Goal: Transaction & Acquisition: Purchase product/service

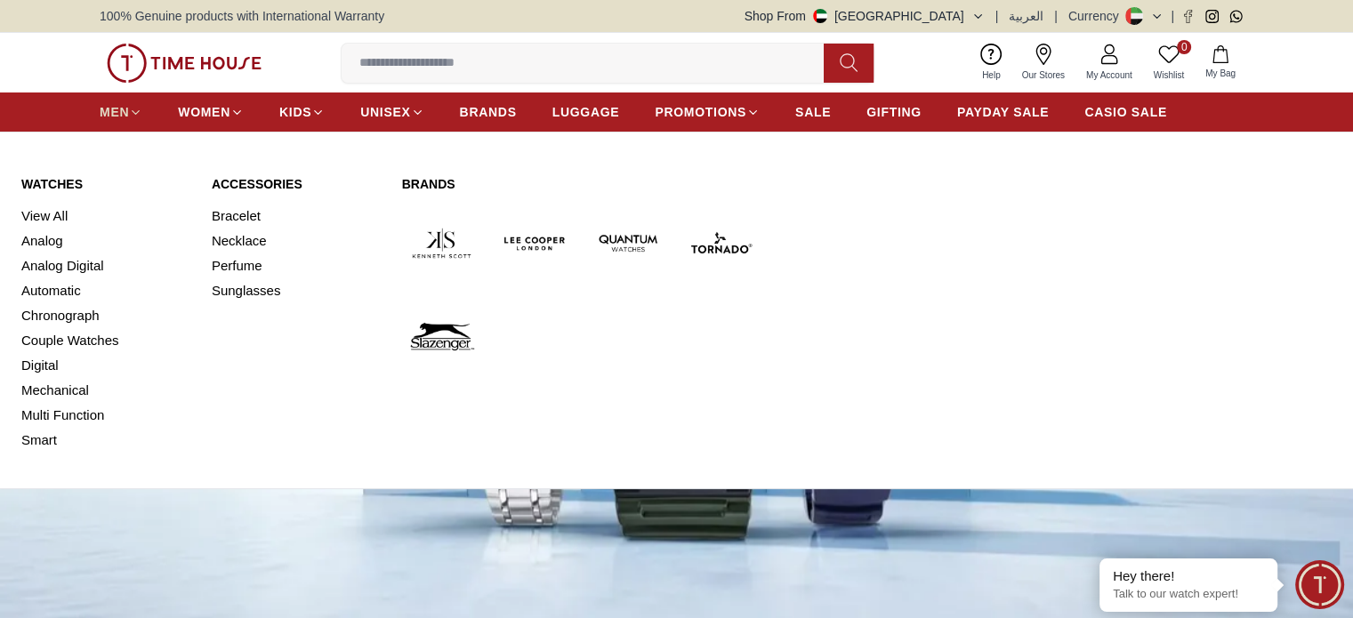
click at [126, 110] on span "MEN" at bounding box center [114, 112] width 29 height 18
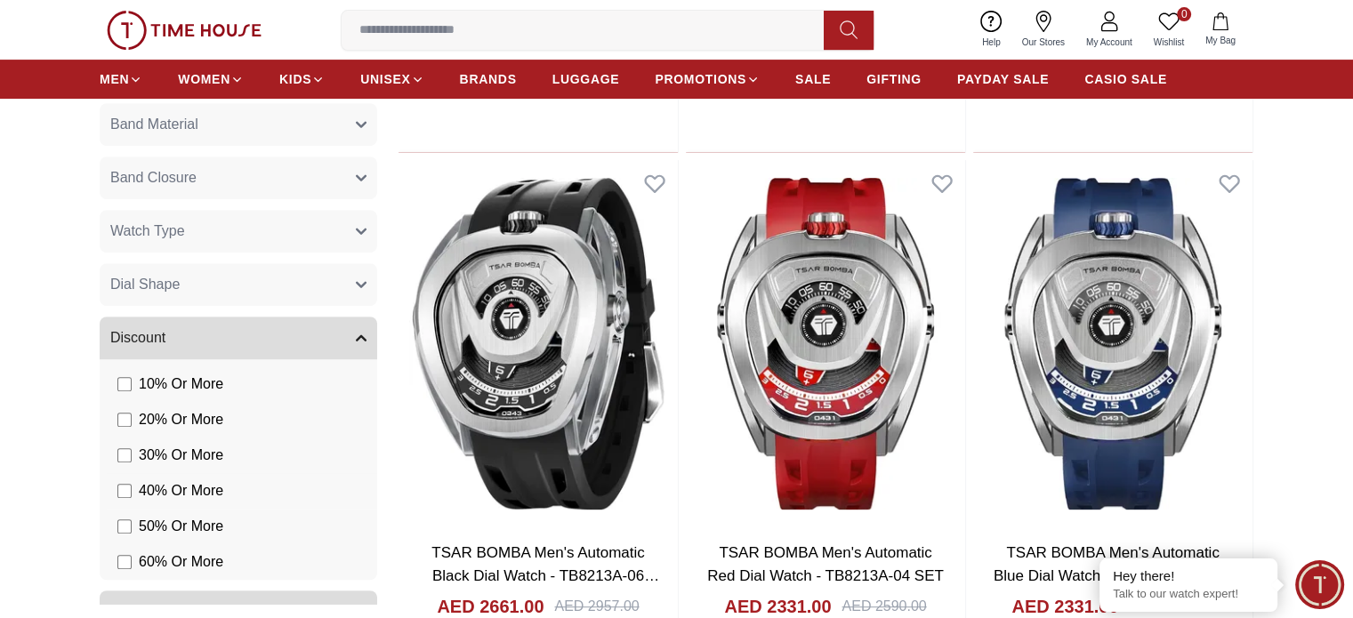
scroll to position [1387, 0]
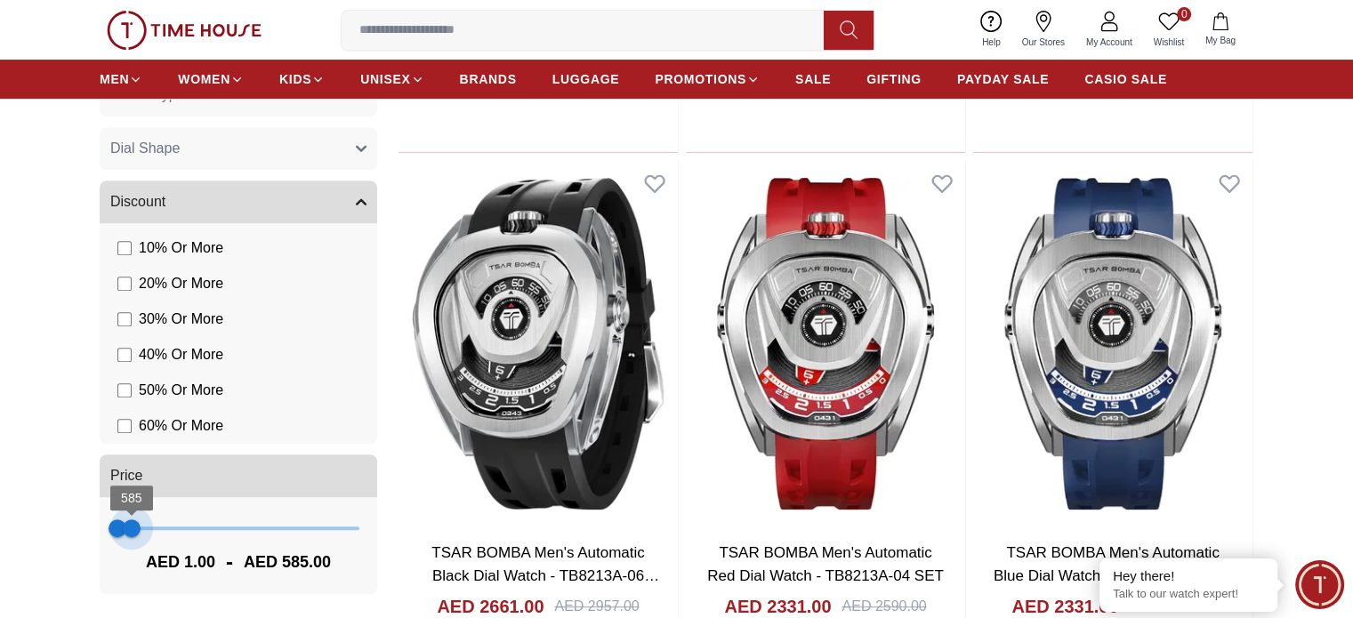
type input "***"
drag, startPoint x: 349, startPoint y: 526, endPoint x: 129, endPoint y: 543, distance: 220.4
click at [129, 537] on span "507" at bounding box center [130, 528] width 18 height 18
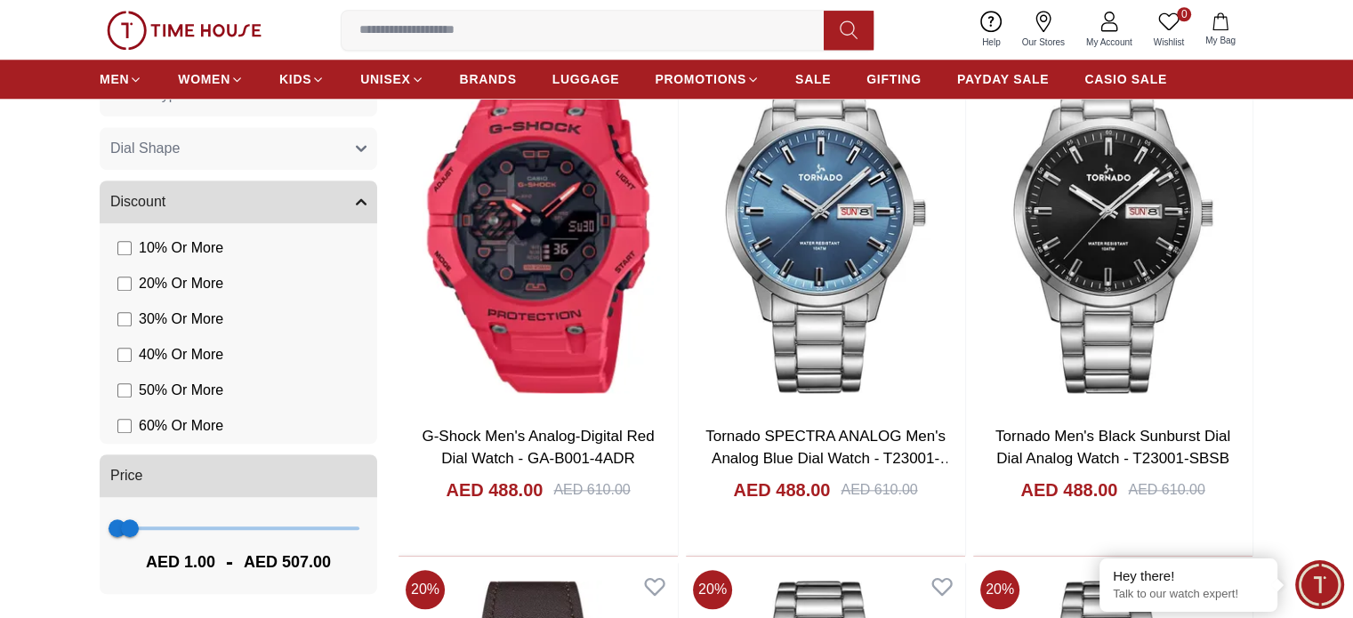
scroll to position [1868, 0]
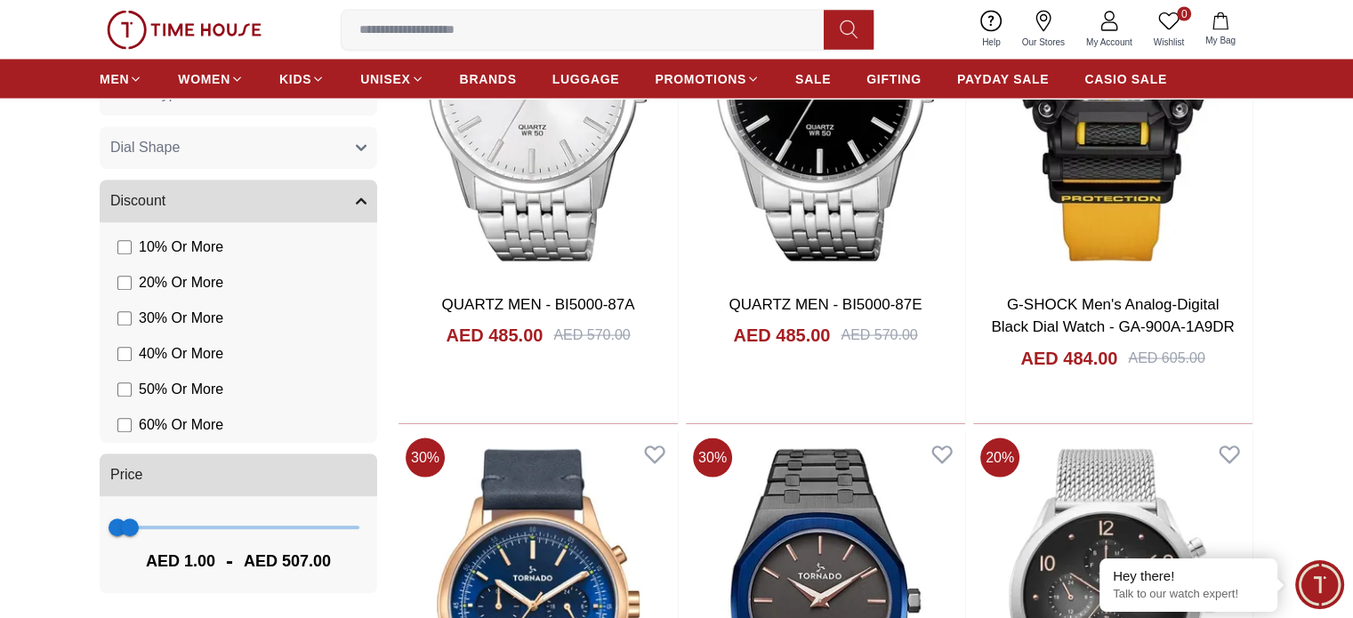
scroll to position [3647, 0]
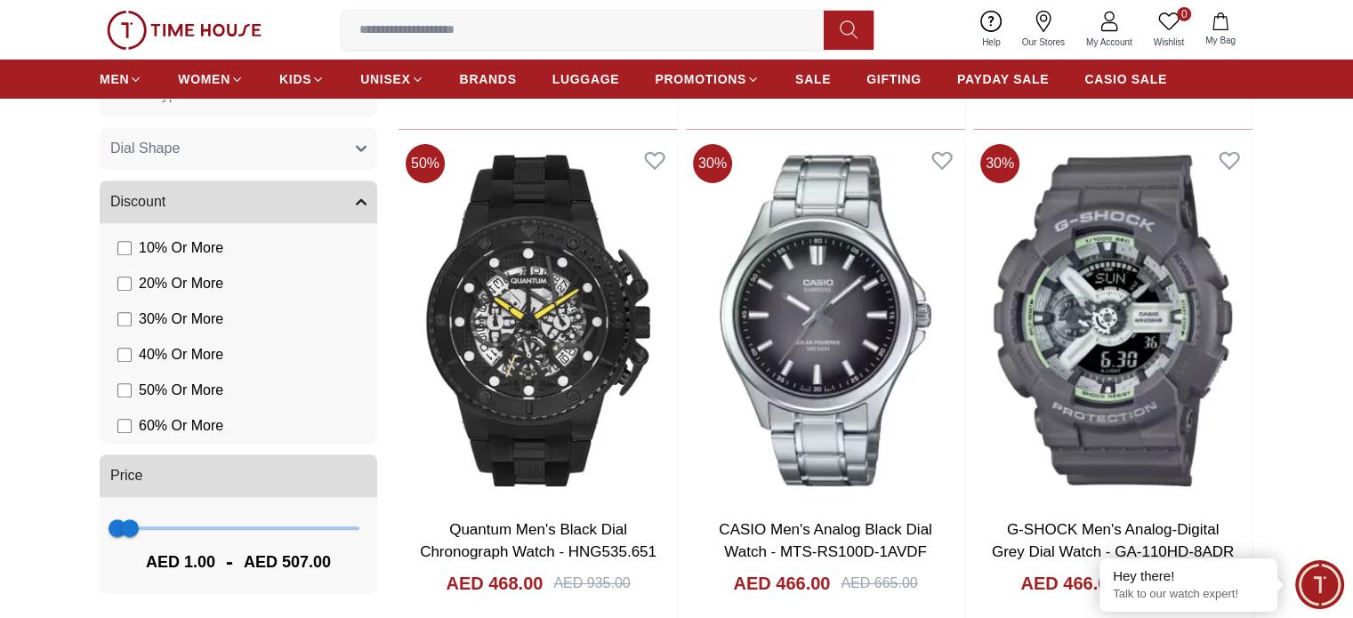
scroll to position [6405, 0]
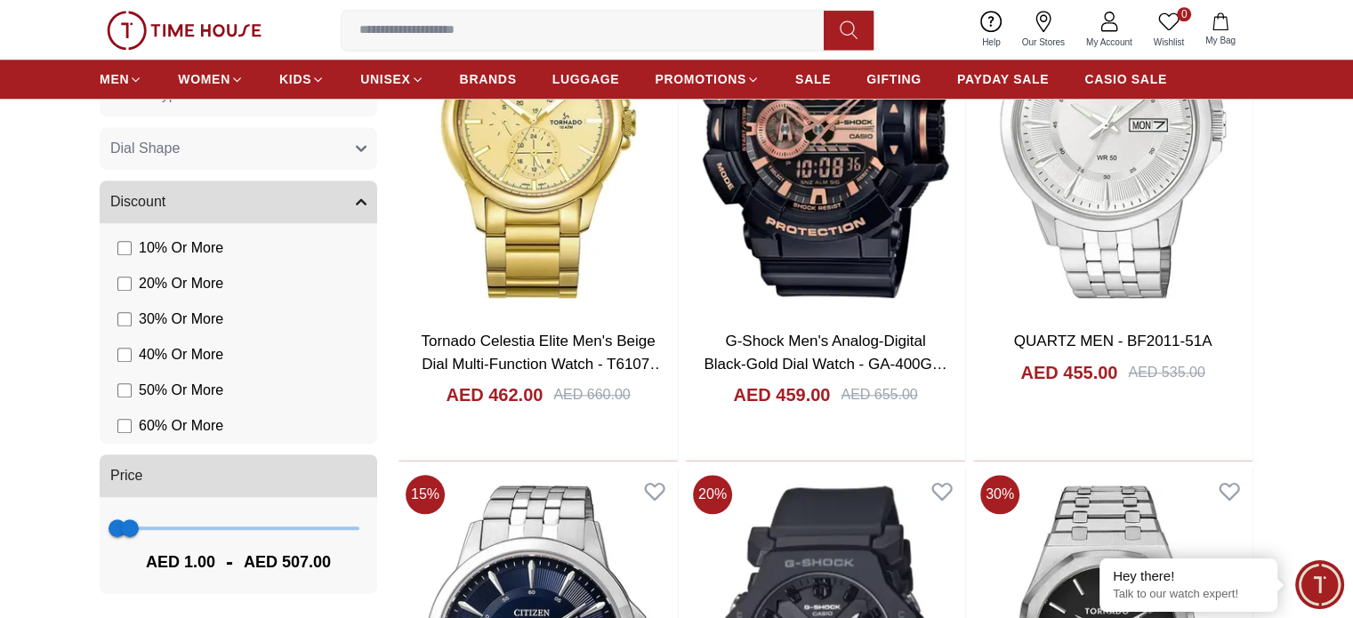
scroll to position [8717, 0]
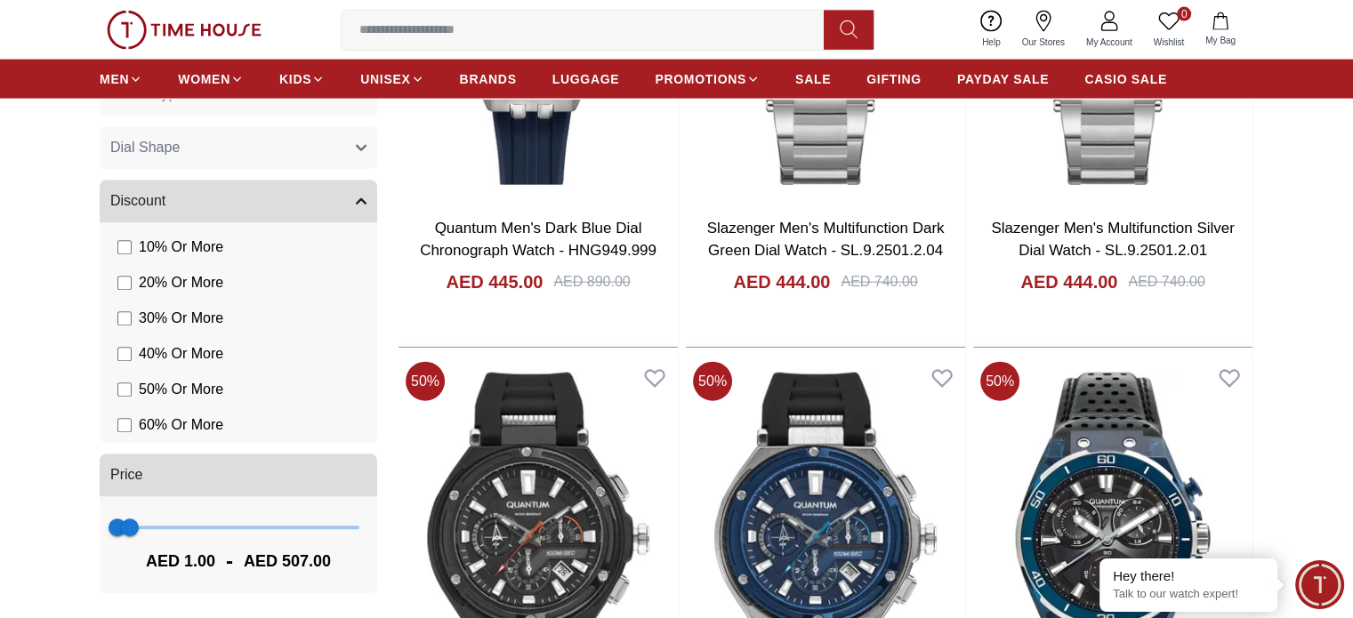
scroll to position [10852, 0]
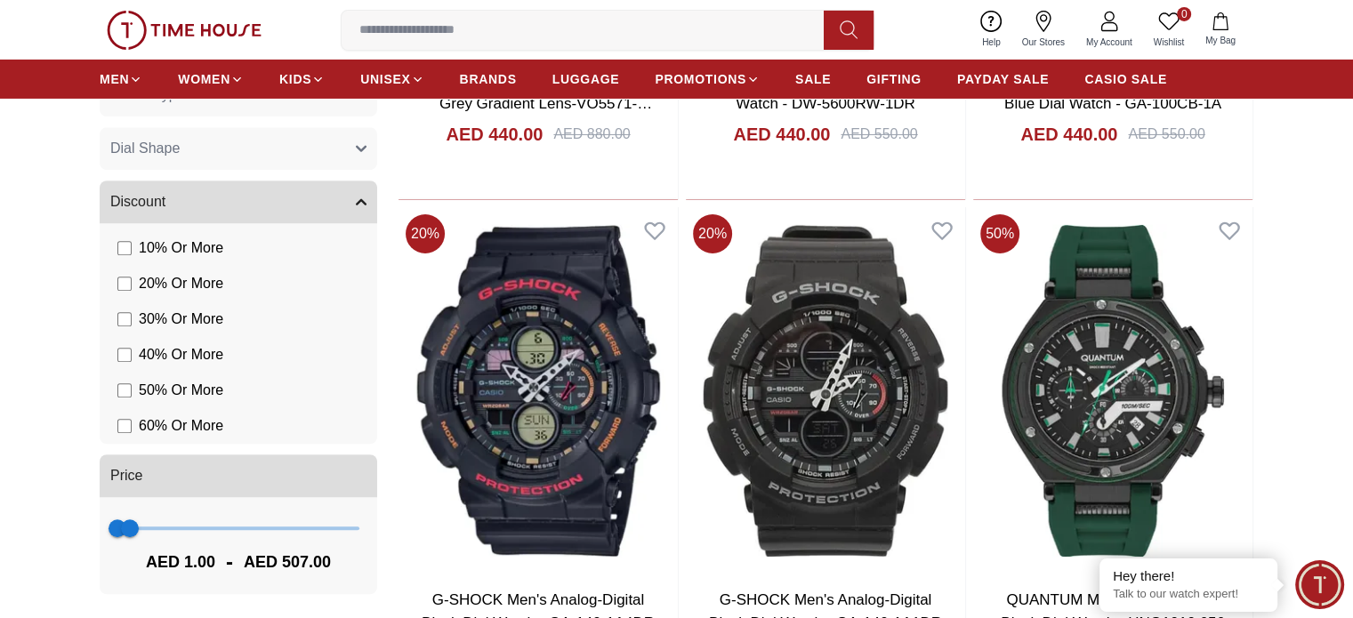
scroll to position [13125, 0]
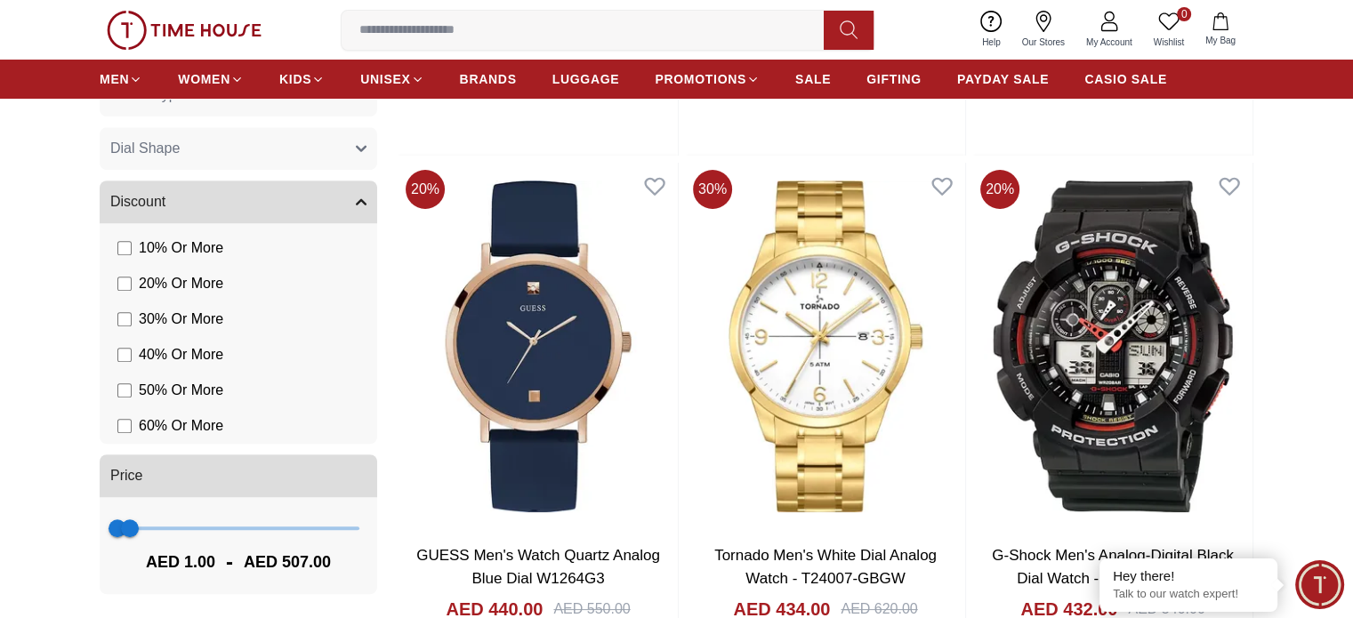
scroll to position [13876, 0]
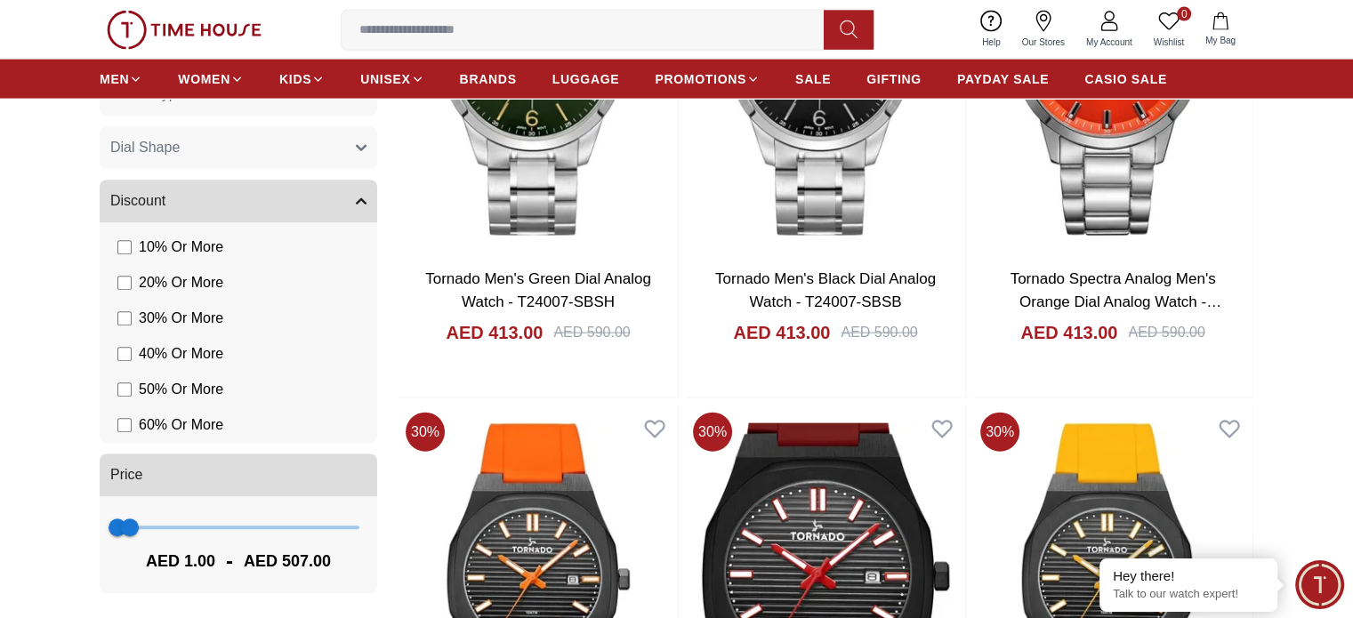
scroll to position [17612, 0]
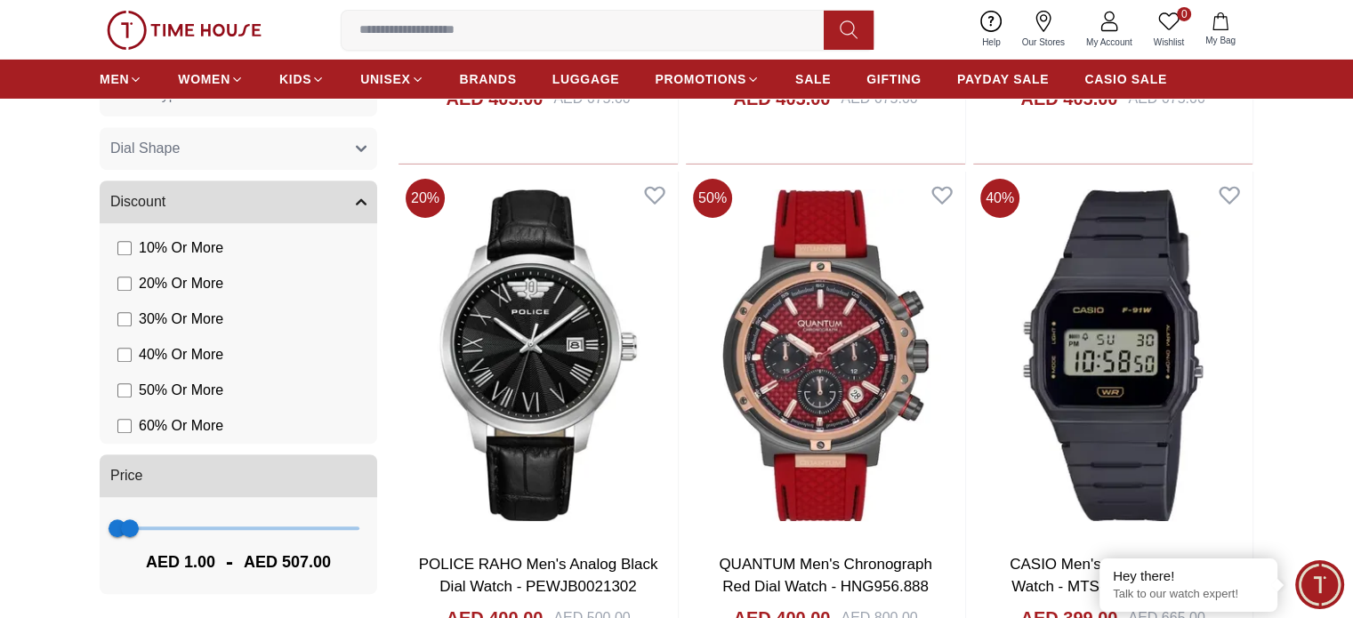
scroll to position [19918, 0]
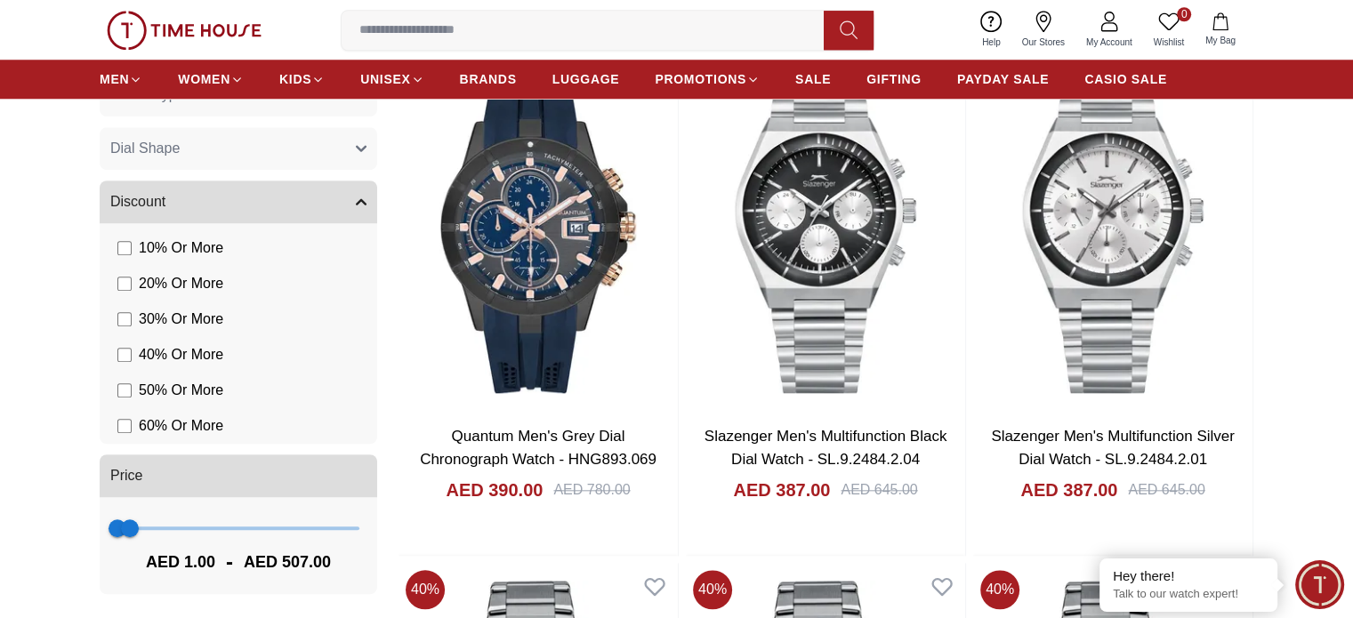
scroll to position [22149, 0]
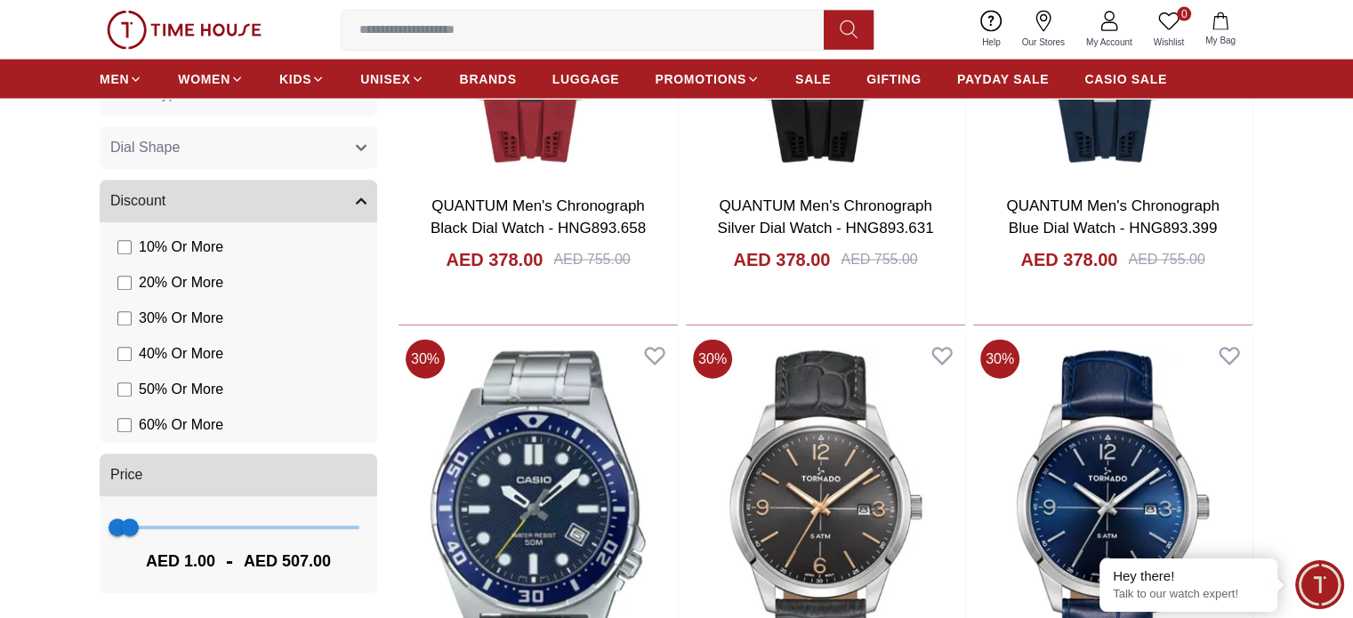
scroll to position [24373, 0]
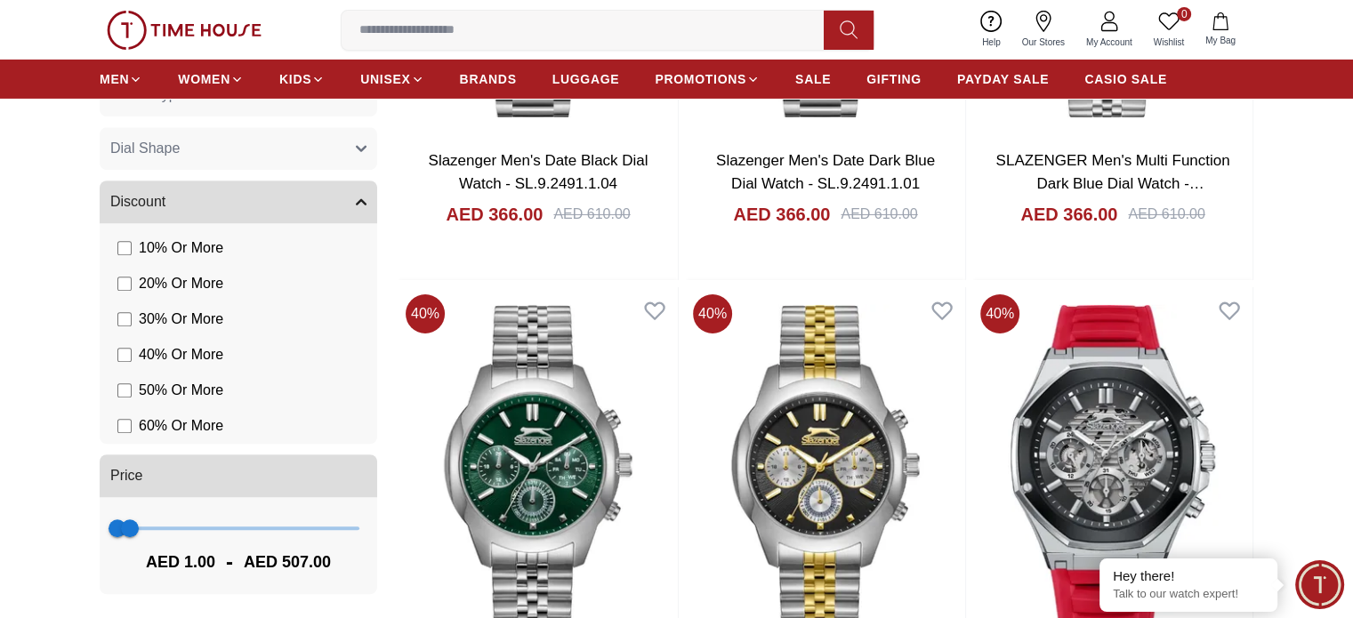
scroll to position [26597, 0]
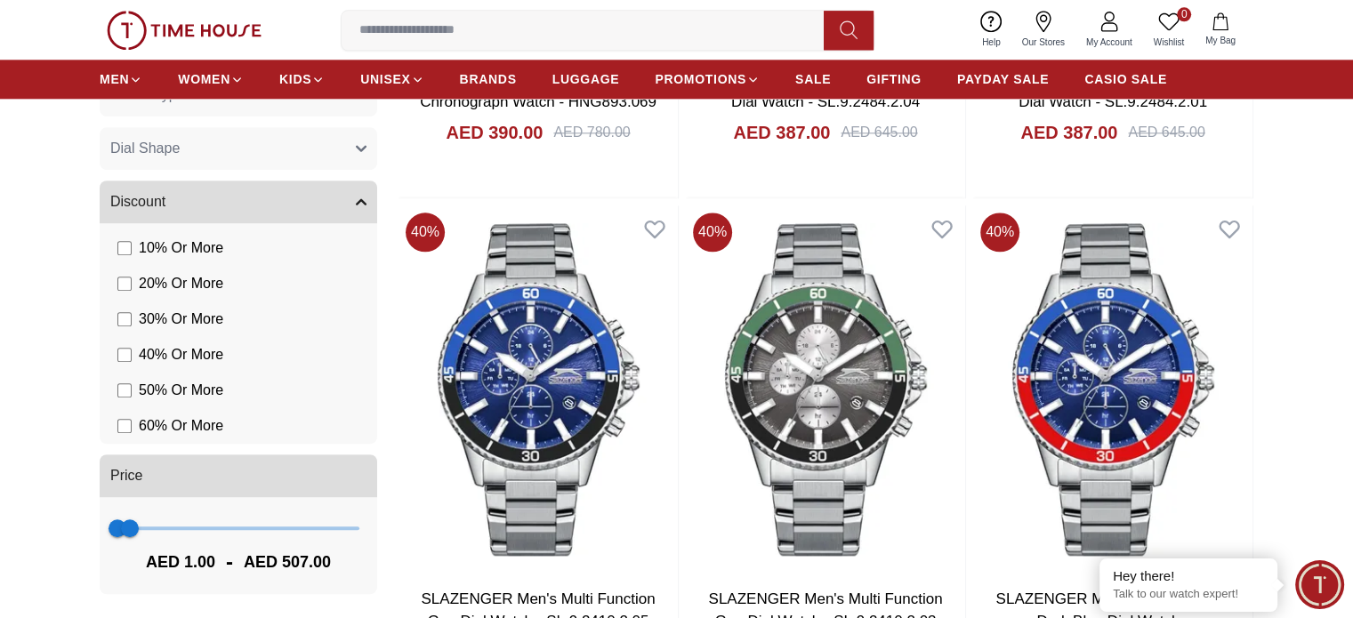
scroll to position [22327, 0]
